Goal: Information Seeking & Learning: Learn about a topic

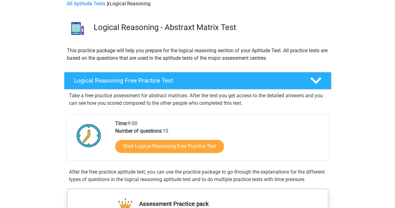
scroll to position [62, 0]
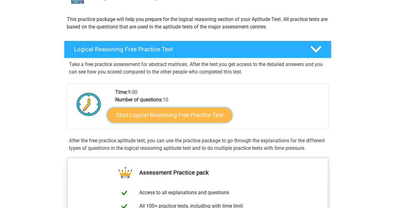
click at [171, 114] on link "Start Logical Reasoning Free Practice Test" at bounding box center [169, 114] width 125 height 15
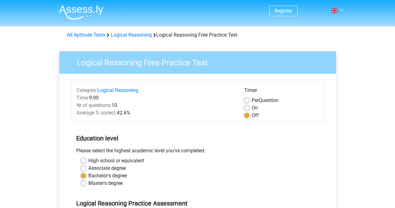
click at [252, 107] on label "On" at bounding box center [255, 107] width 6 height 7
click at [246, 107] on input "On" at bounding box center [246, 107] width 5 height 6
radio input "true"
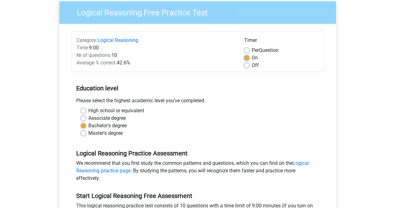
scroll to position [62, 0]
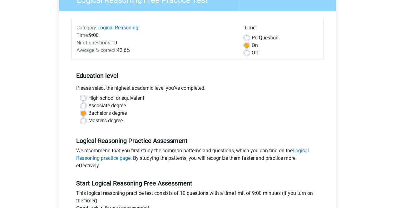
click at [116, 123] on label "Master's degree" at bounding box center [105, 120] width 34 height 7
click at [86, 123] on input "Master's degree" at bounding box center [83, 120] width 5 height 6
radio input "true"
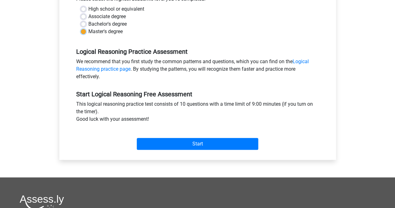
scroll to position [156, 0]
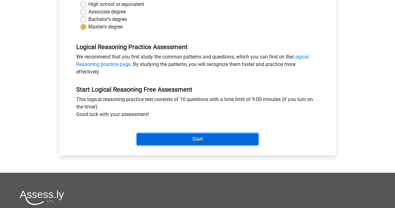
click at [171, 136] on input "Start" at bounding box center [198, 139] width 122 height 12
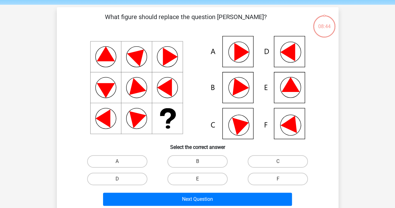
scroll to position [31, 0]
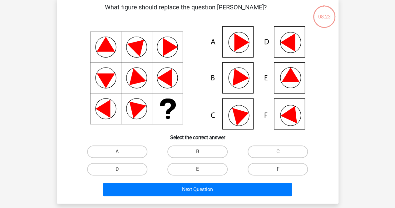
click at [273, 167] on label "F" at bounding box center [278, 169] width 60 height 12
click at [278, 169] on input "F" at bounding box center [280, 171] width 4 height 4
radio input "true"
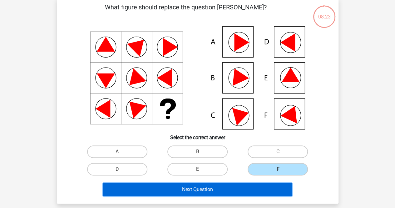
click at [234, 187] on button "Next Question" at bounding box center [197, 189] width 189 height 13
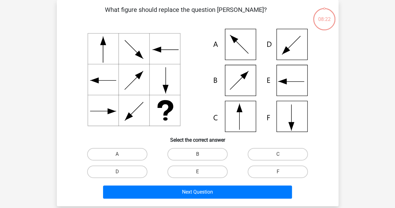
scroll to position [29, 0]
click at [269, 154] on label "C" at bounding box center [278, 154] width 60 height 12
click at [278, 154] on input "C" at bounding box center [280, 156] width 4 height 4
radio input "true"
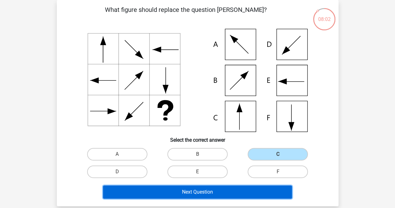
click at [228, 189] on button "Next Question" at bounding box center [197, 191] width 189 height 13
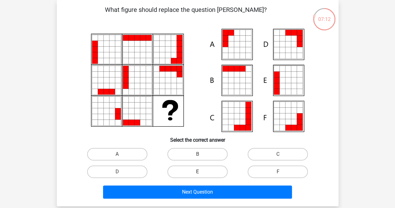
click at [192, 172] on label "E" at bounding box center [197, 171] width 60 height 12
click at [197, 172] on input "E" at bounding box center [199, 174] width 4 height 4
radio input "true"
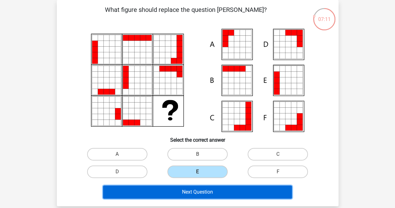
click at [205, 192] on button "Next Question" at bounding box center [197, 191] width 189 height 13
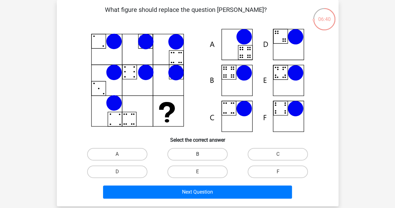
click at [211, 155] on label "B" at bounding box center [197, 154] width 60 height 12
click at [202, 155] on input "B" at bounding box center [199, 156] width 4 height 4
radio input "true"
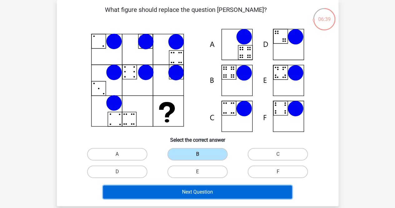
click at [240, 195] on button "Next Question" at bounding box center [197, 191] width 189 height 13
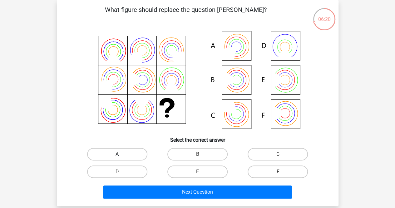
click at [114, 156] on label "A" at bounding box center [117, 154] width 60 height 12
click at [117, 156] on input "A" at bounding box center [119, 156] width 4 height 4
radio input "true"
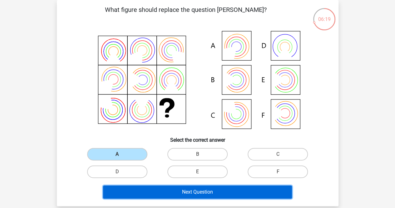
click at [189, 187] on button "Next Question" at bounding box center [197, 191] width 189 height 13
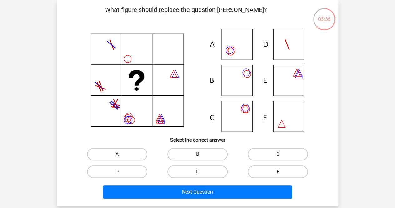
click at [280, 152] on label "C" at bounding box center [278, 154] width 60 height 12
click at [280, 154] on input "C" at bounding box center [280, 156] width 4 height 4
radio input "true"
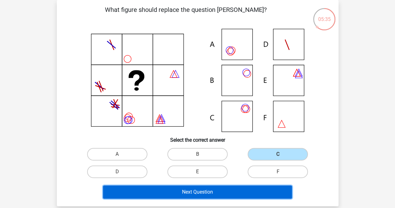
click at [232, 191] on button "Next Question" at bounding box center [197, 191] width 189 height 13
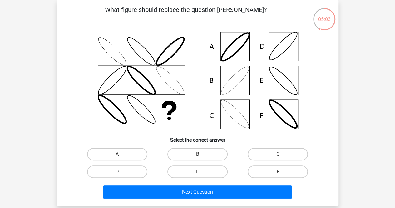
click at [104, 170] on label "D" at bounding box center [117, 171] width 60 height 12
click at [117, 172] on input "D" at bounding box center [119, 174] width 4 height 4
radio input "true"
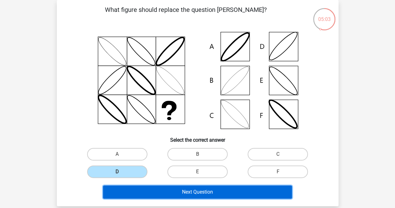
click at [167, 193] on button "Next Question" at bounding box center [197, 191] width 189 height 13
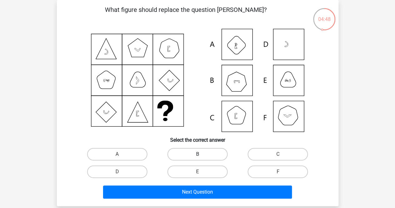
click at [202, 153] on label "B" at bounding box center [197, 154] width 60 height 12
click at [202, 154] on input "B" at bounding box center [199, 156] width 4 height 4
radio input "true"
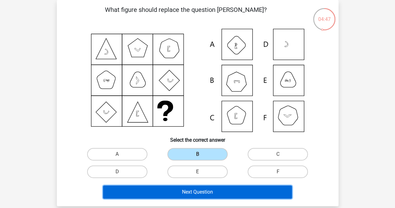
click at [232, 195] on button "Next Question" at bounding box center [197, 191] width 189 height 13
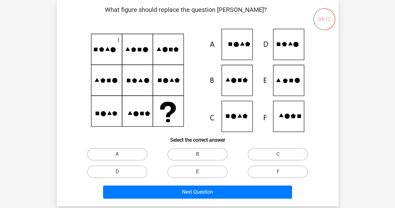
click at [207, 168] on label "E" at bounding box center [197, 171] width 60 height 12
click at [202, 172] on input "E" at bounding box center [199, 174] width 4 height 4
radio input "true"
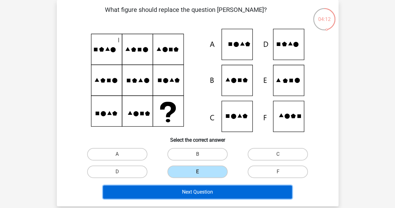
click at [223, 195] on button "Next Question" at bounding box center [197, 191] width 189 height 13
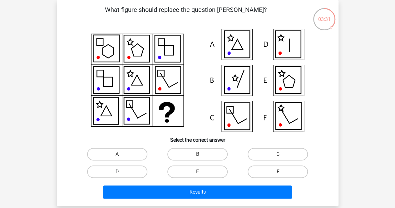
click at [140, 170] on label "D" at bounding box center [117, 171] width 60 height 12
click at [121, 172] on input "D" at bounding box center [119, 174] width 4 height 4
radio input "true"
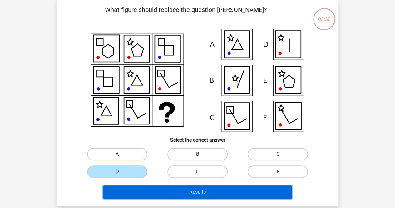
click at [199, 191] on button "Results" at bounding box center [197, 191] width 189 height 13
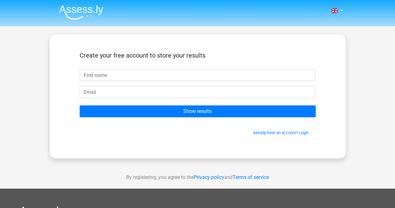
click at [155, 77] on input "text" at bounding box center [198, 75] width 236 height 12
type input "Christiane"
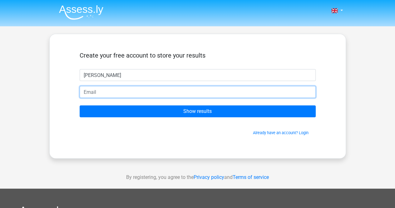
click at [129, 93] on input "email" at bounding box center [198, 92] width 236 height 12
type input "christiane.sandbakken@gmail.com"
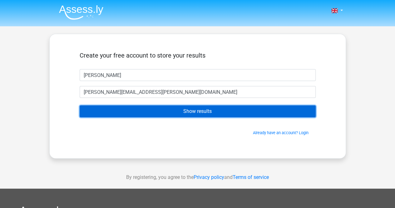
click at [145, 110] on input "Show results" at bounding box center [198, 111] width 236 height 12
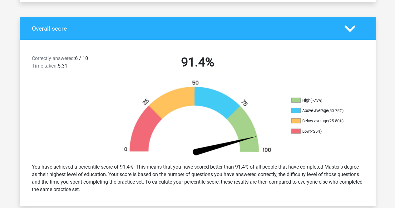
scroll to position [125, 0]
